Goal: Task Accomplishment & Management: Use online tool/utility

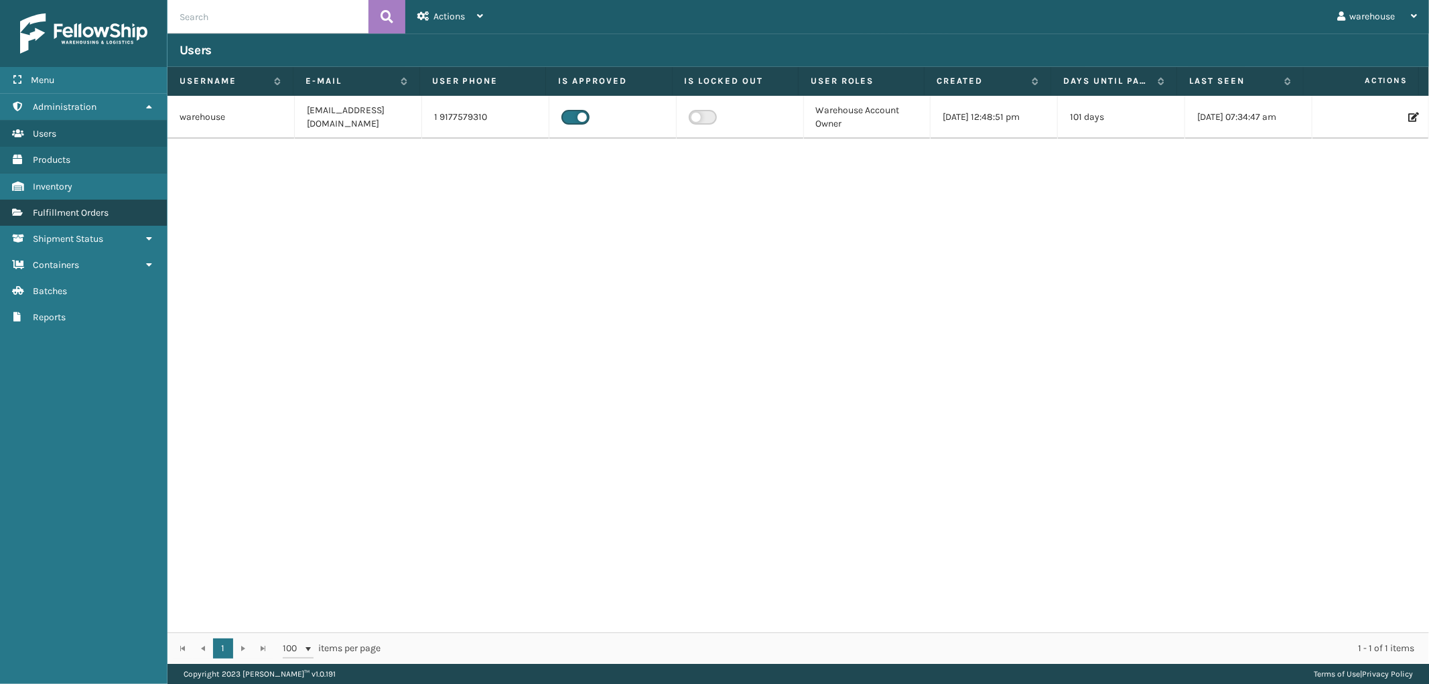
click at [102, 207] on span "Fulfillment Orders" at bounding box center [71, 212] width 76 height 11
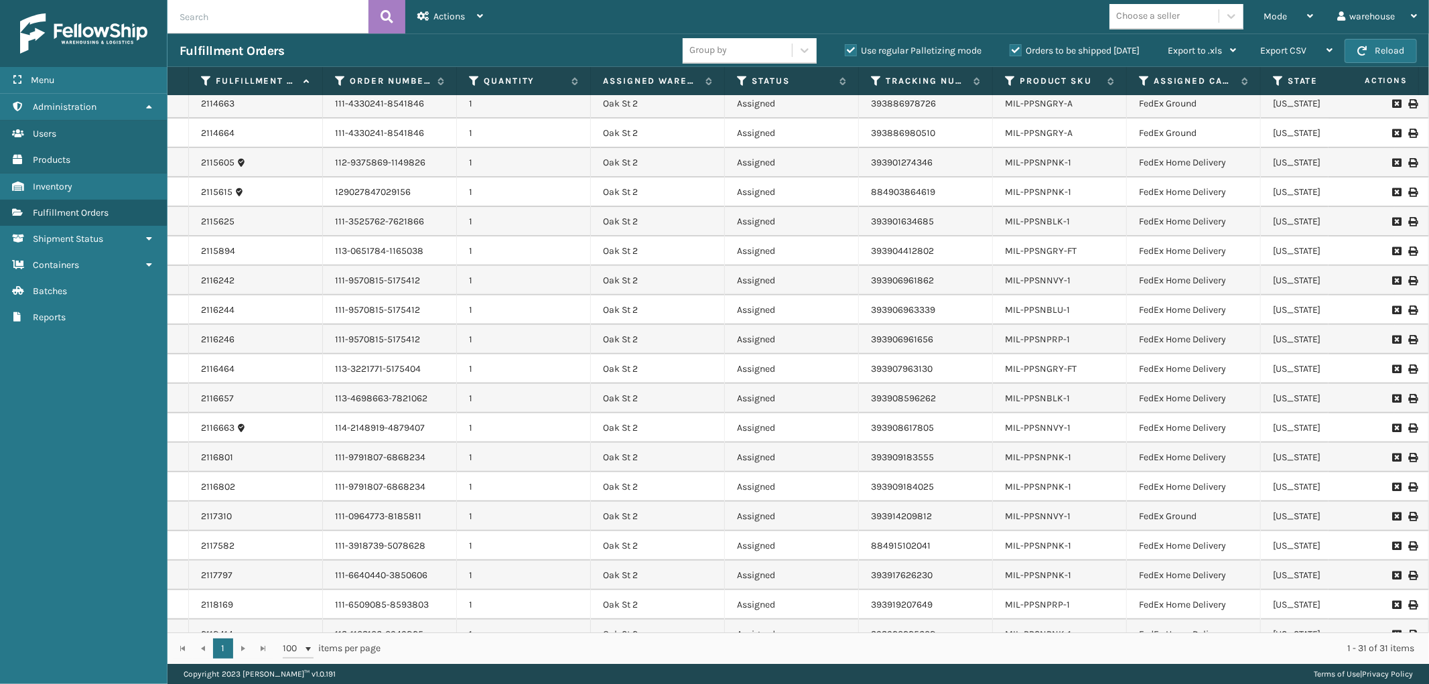
scroll to position [387, 0]
click at [1309, 13] on icon at bounding box center [1310, 15] width 6 height 9
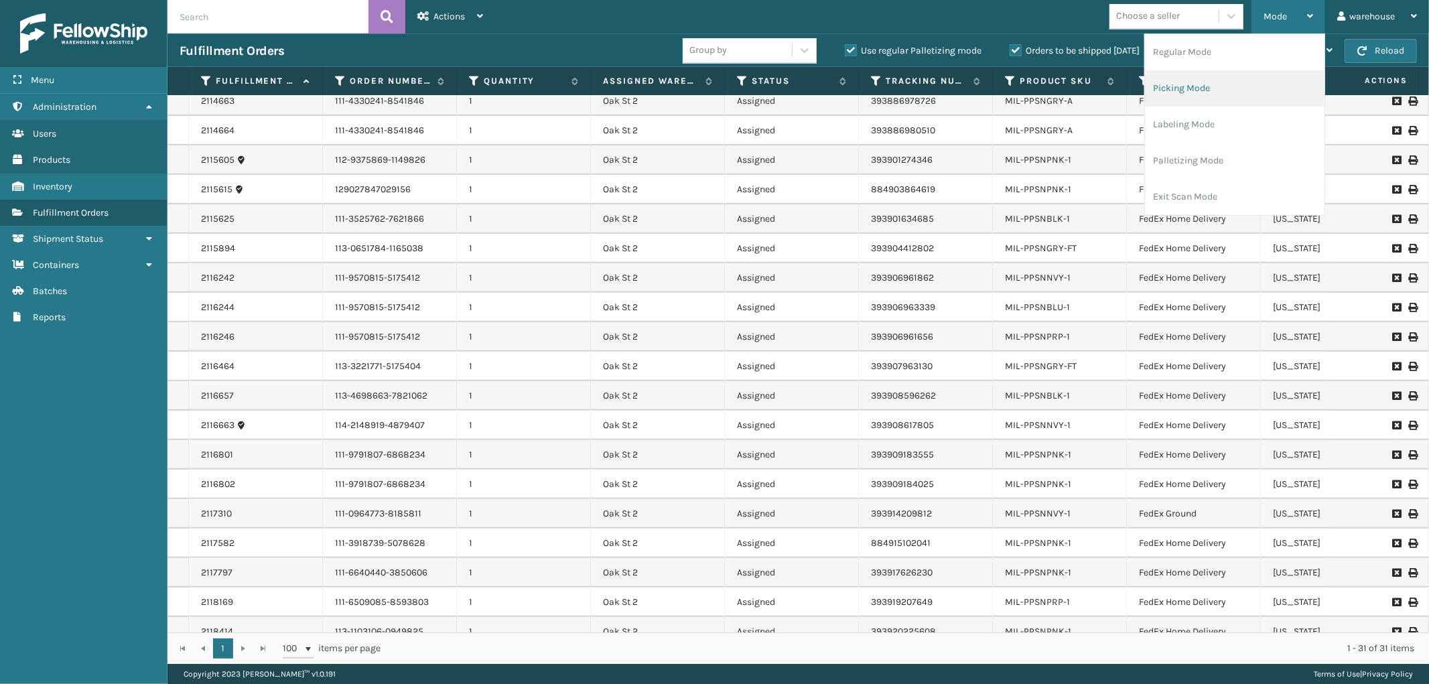
click at [1252, 88] on li "Picking Mode" at bounding box center [1235, 88] width 180 height 36
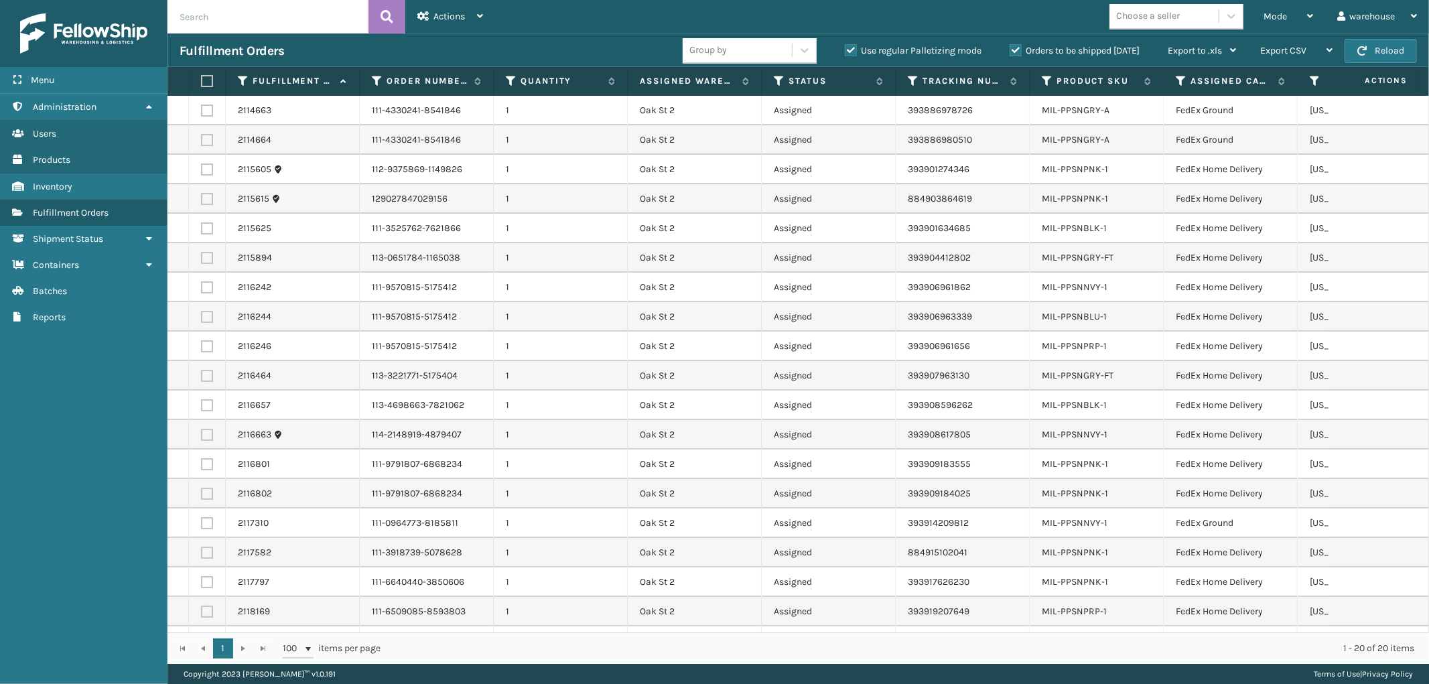
click at [204, 82] on label at bounding box center [205, 81] width 8 height 12
click at [202, 82] on input "checkbox" at bounding box center [201, 81] width 1 height 9
checkbox input "true"
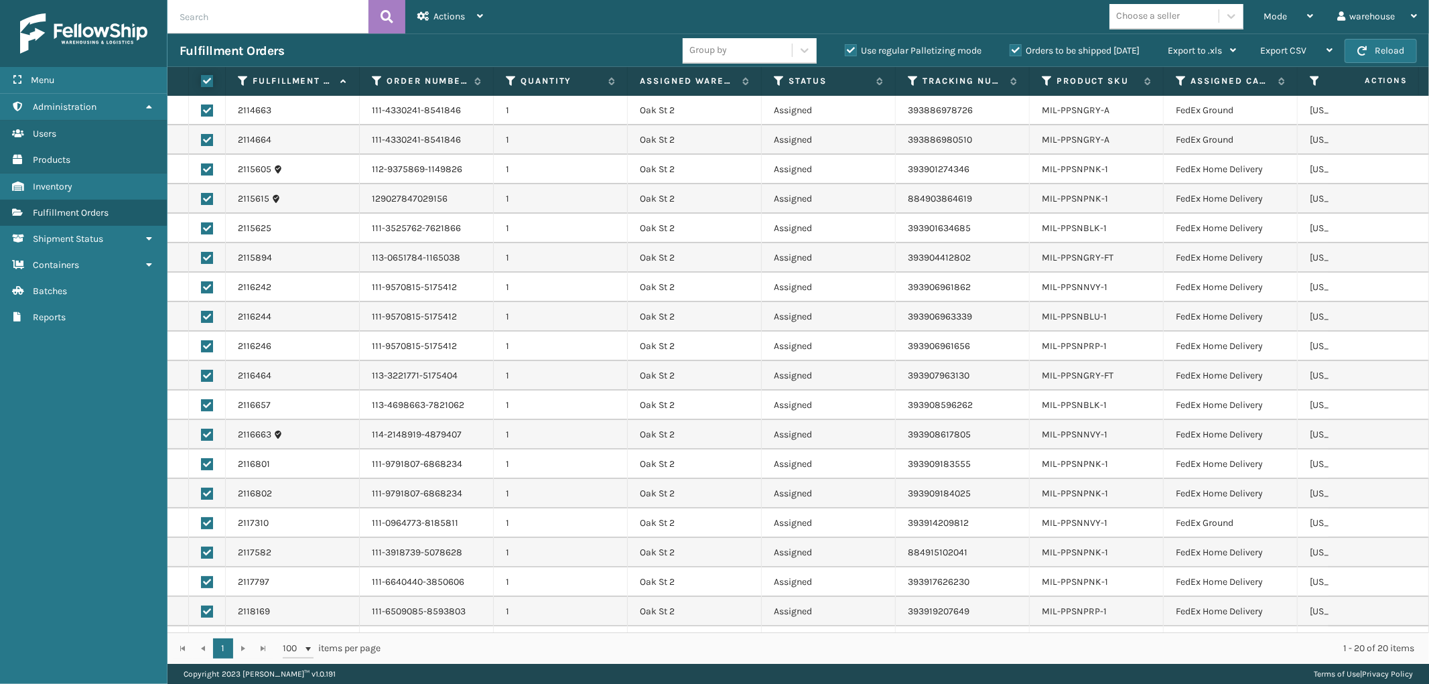
checkbox input "true"
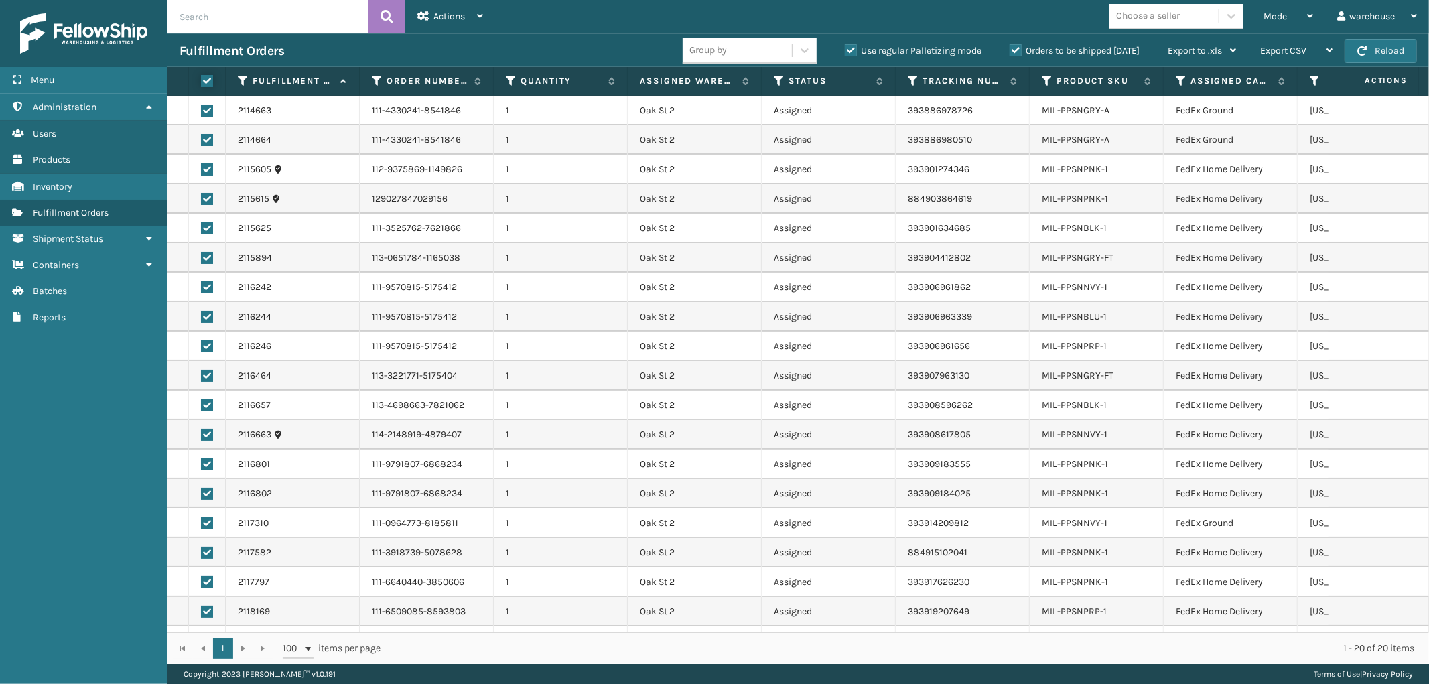
checkbox input "true"
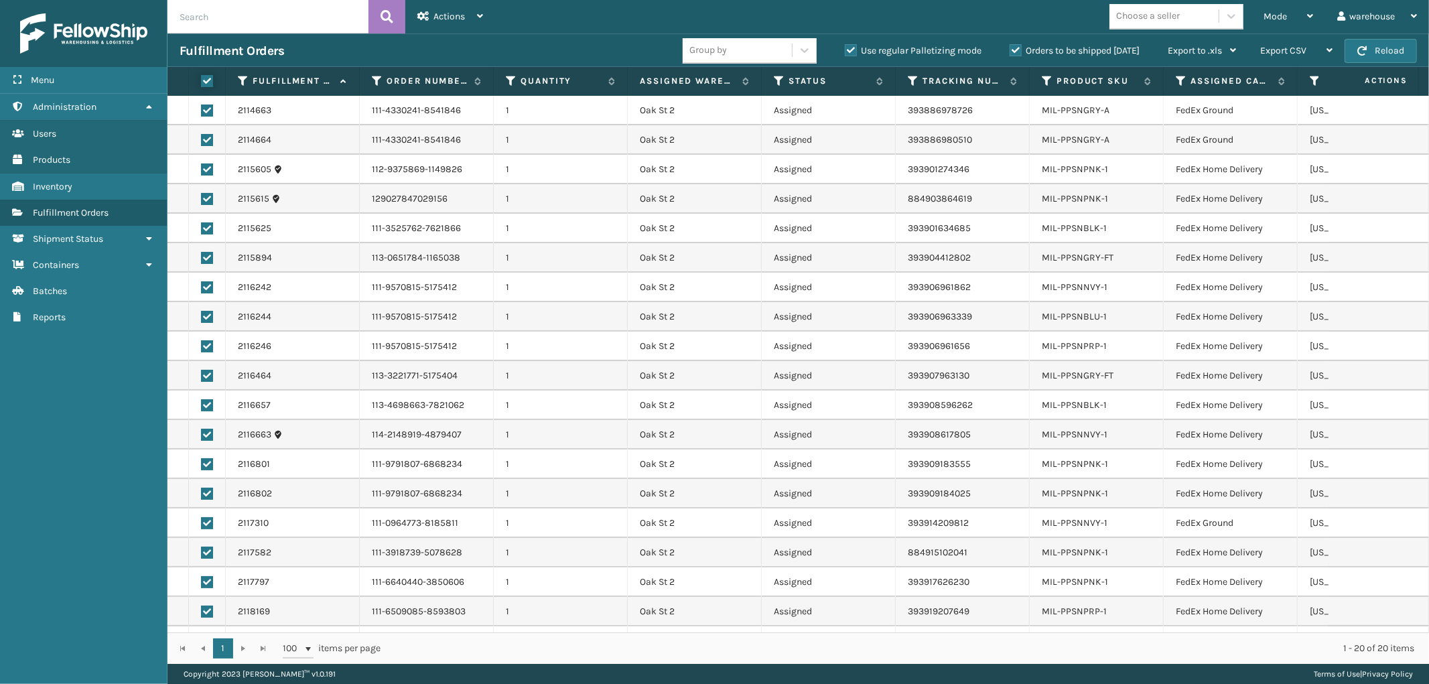
checkbox input "true"
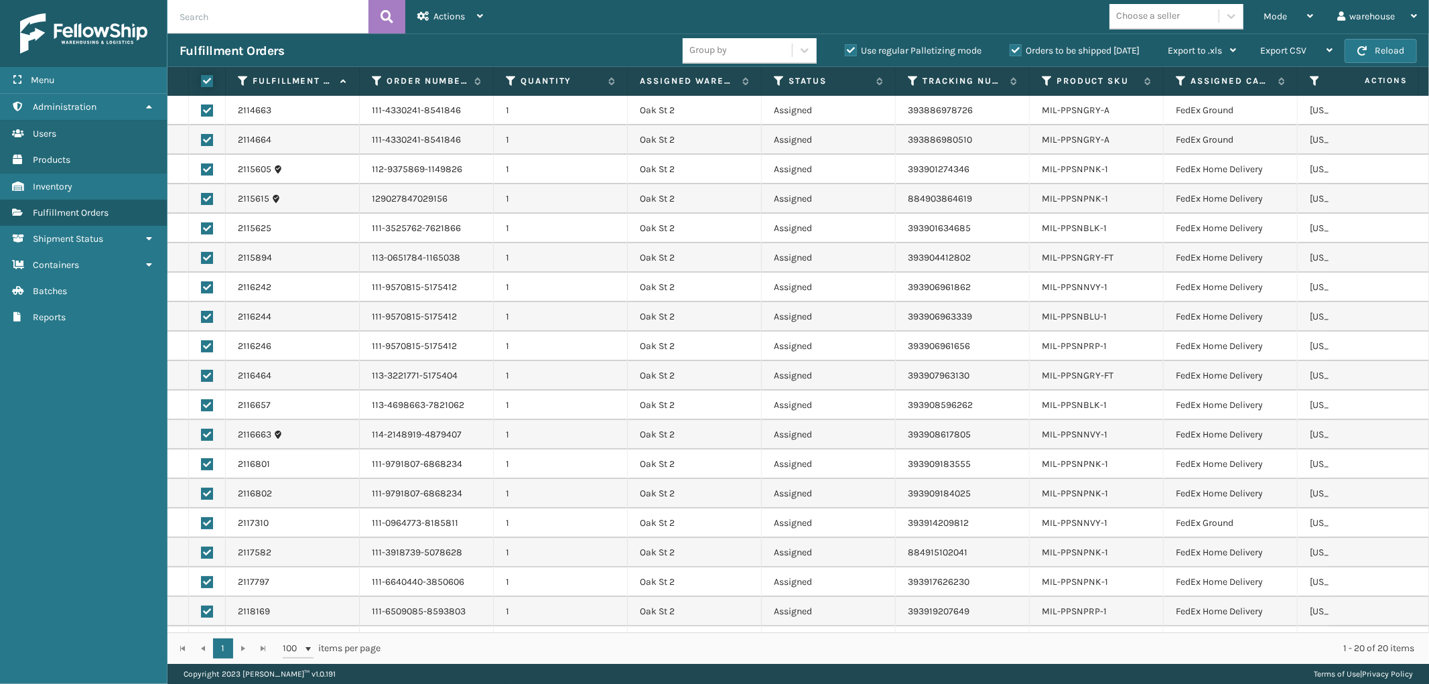
checkbox input "true"
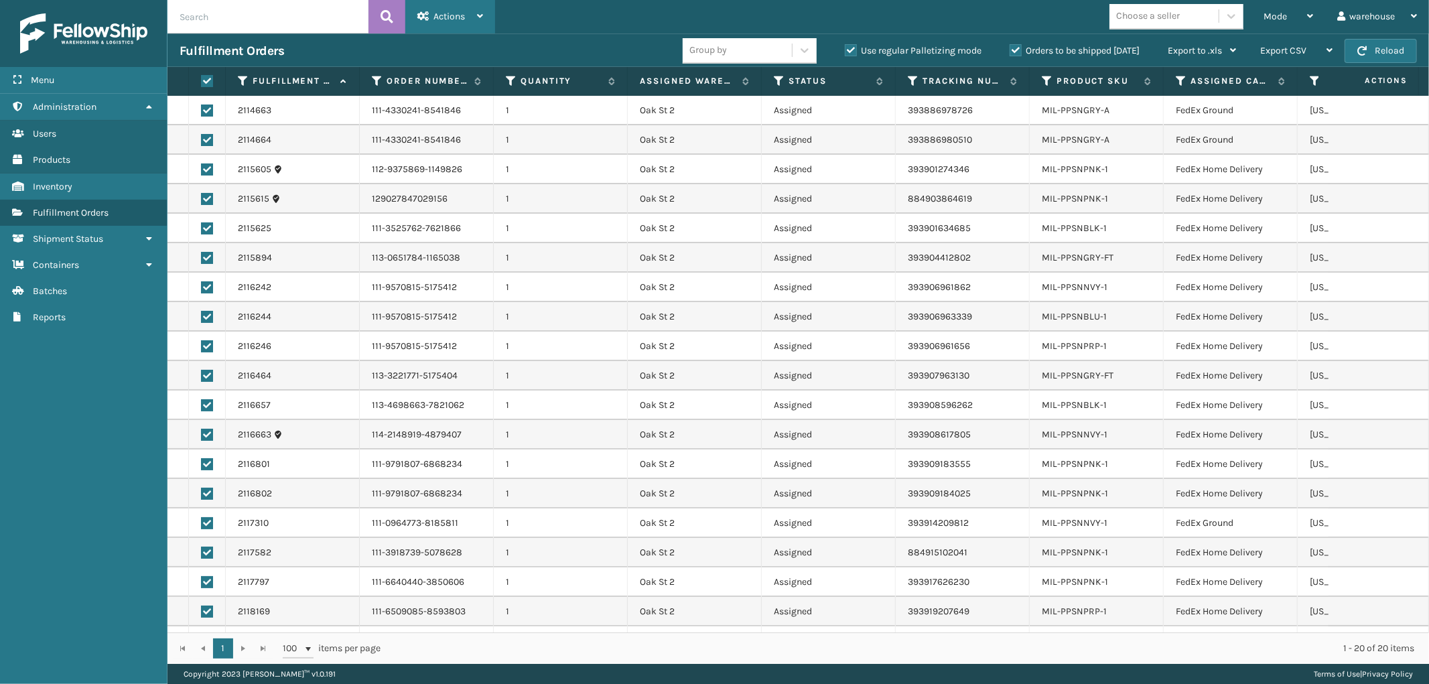
click at [484, 17] on div "Actions Settings Remove All Filters Export Labels Create Picking Batch" at bounding box center [450, 17] width 90 height 34
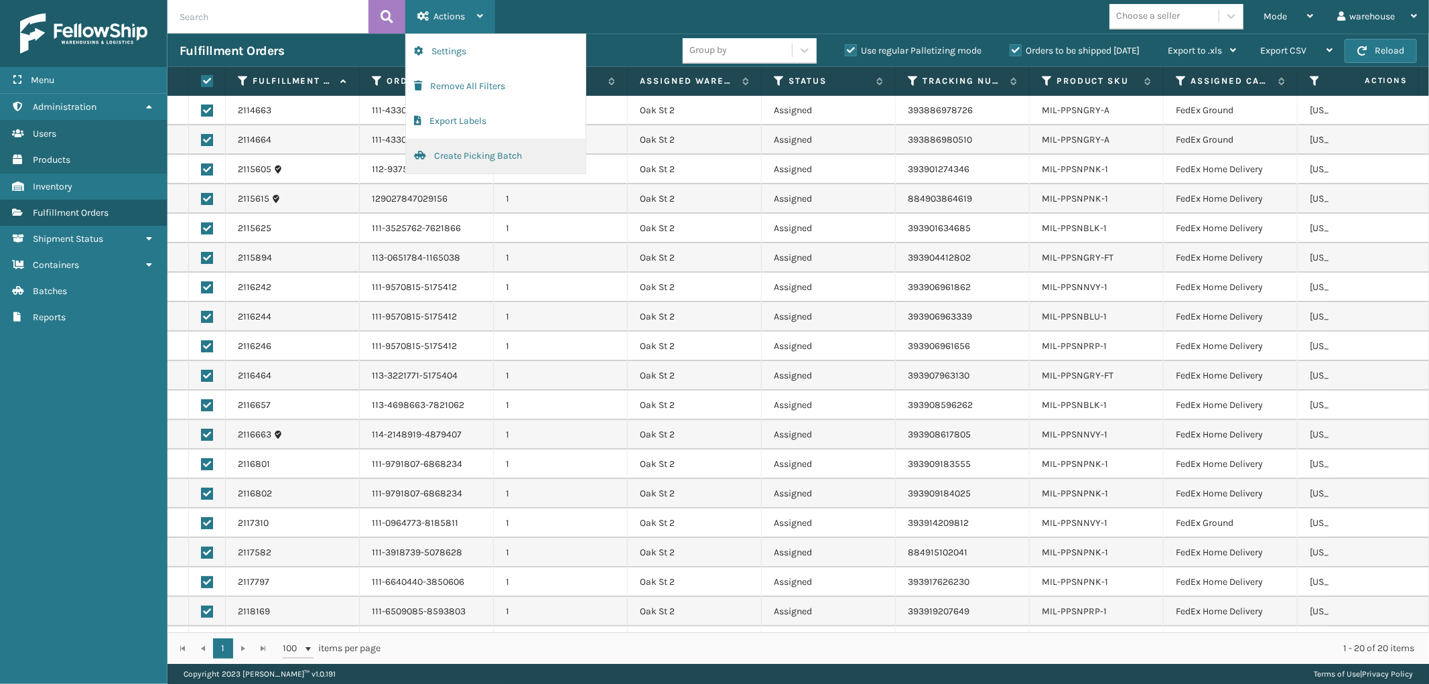
click at [498, 155] on button "Create Picking Batch" at bounding box center [496, 156] width 180 height 35
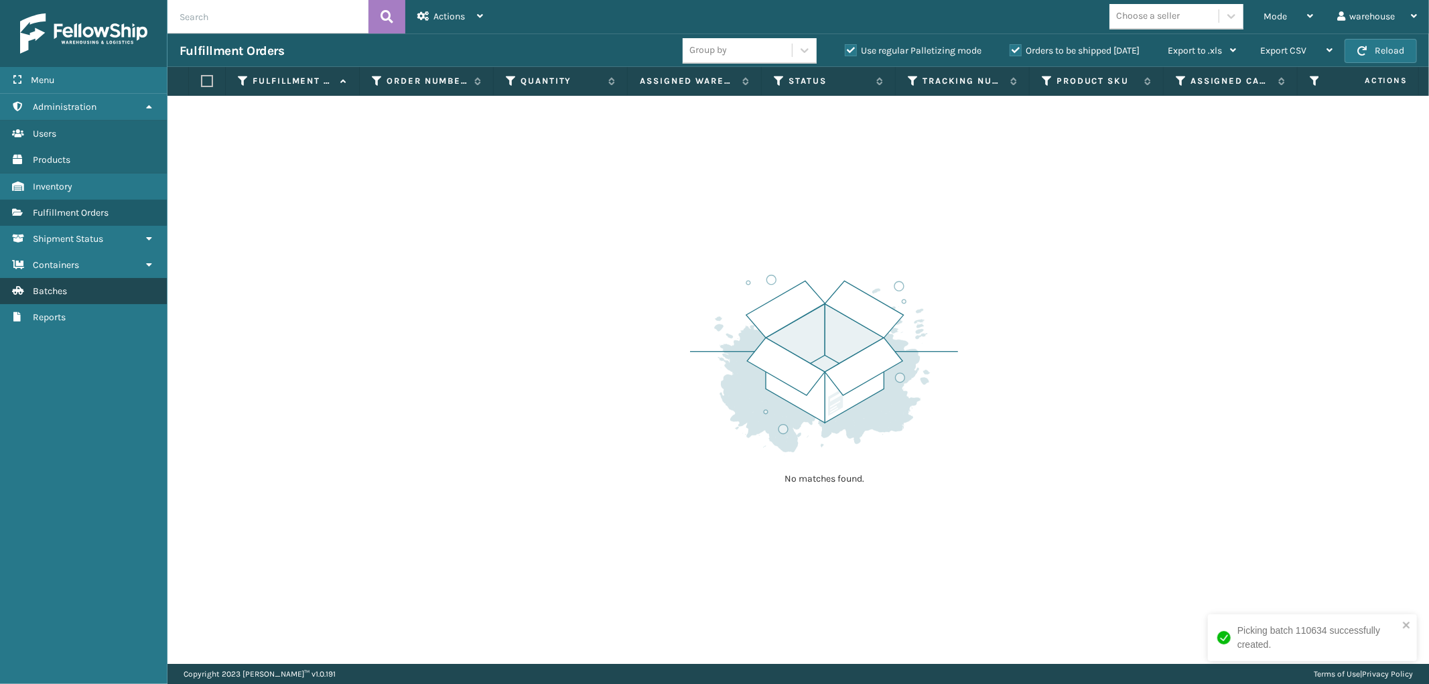
click at [99, 286] on link "Batches" at bounding box center [83, 291] width 167 height 26
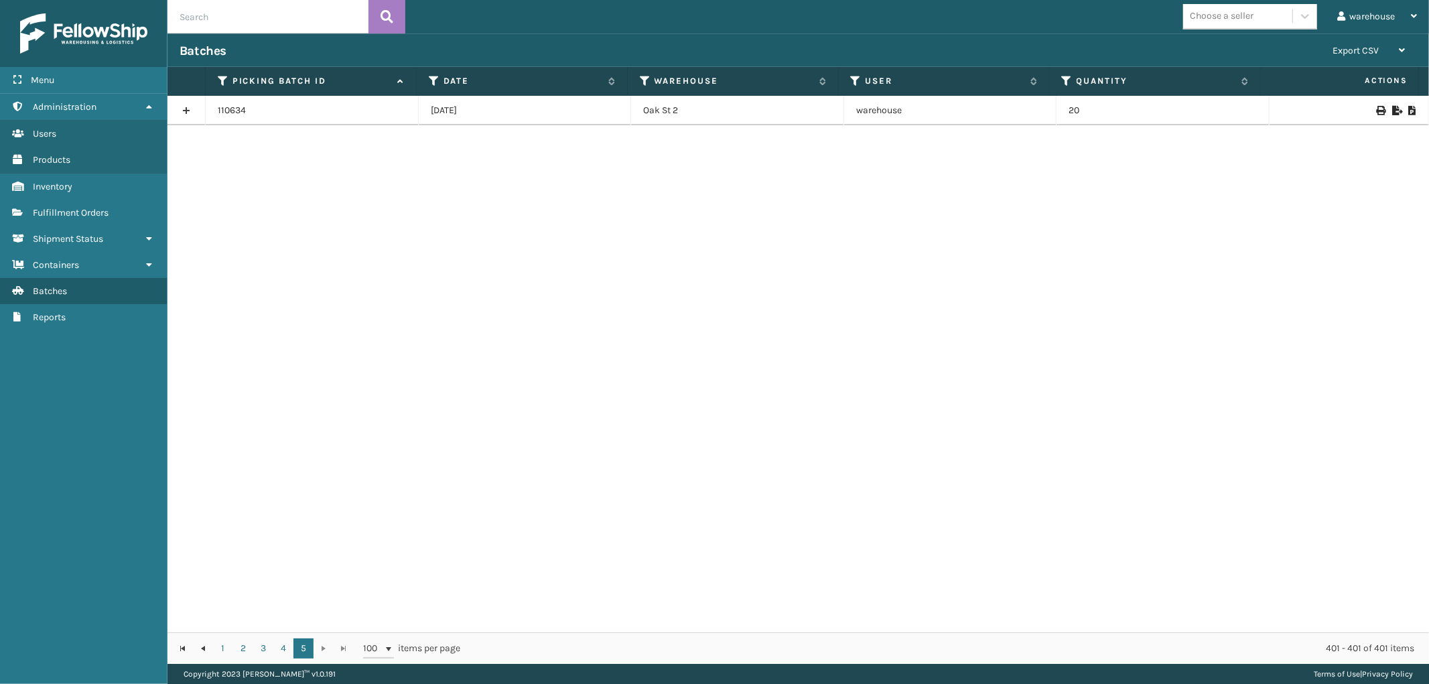
click at [1376, 107] on icon at bounding box center [1380, 110] width 8 height 9
